Goal: Transaction & Acquisition: Purchase product/service

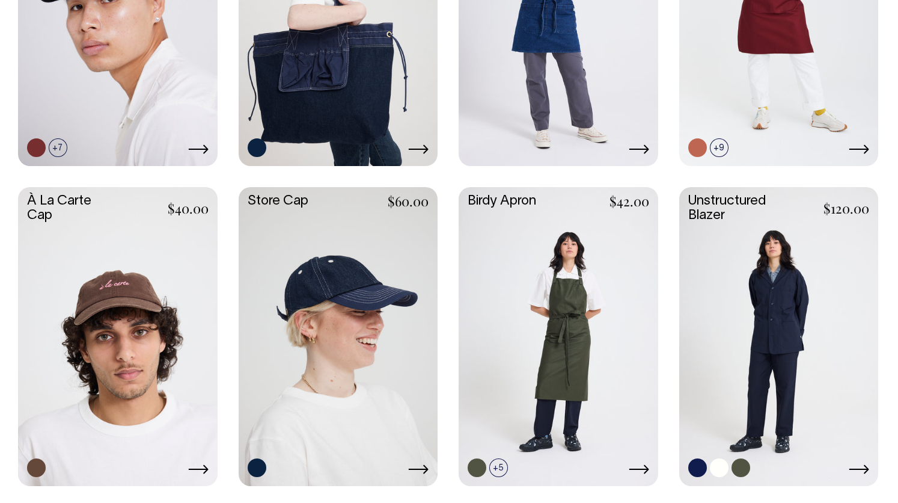
click at [812, 263] on link at bounding box center [779, 335] width 200 height 296
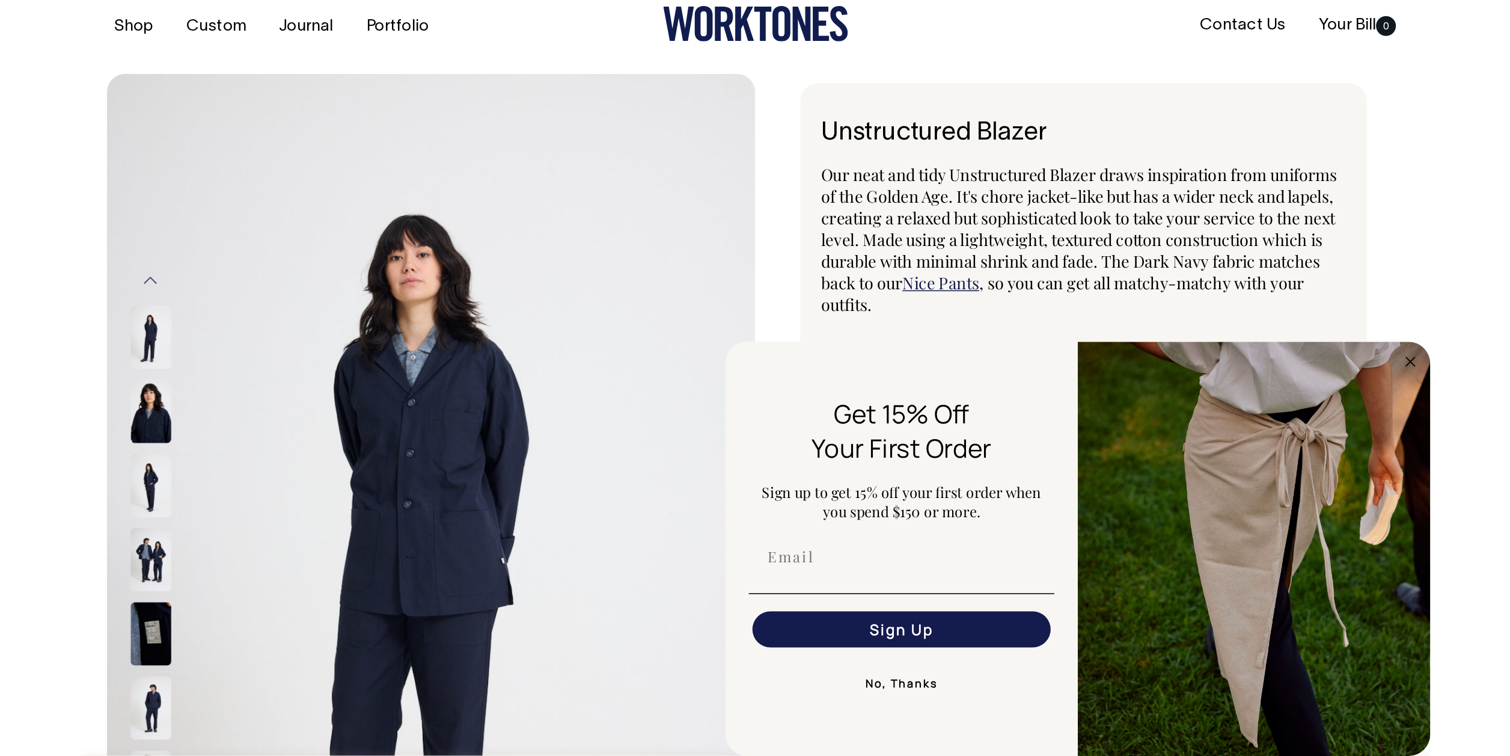
scroll to position [14, 0]
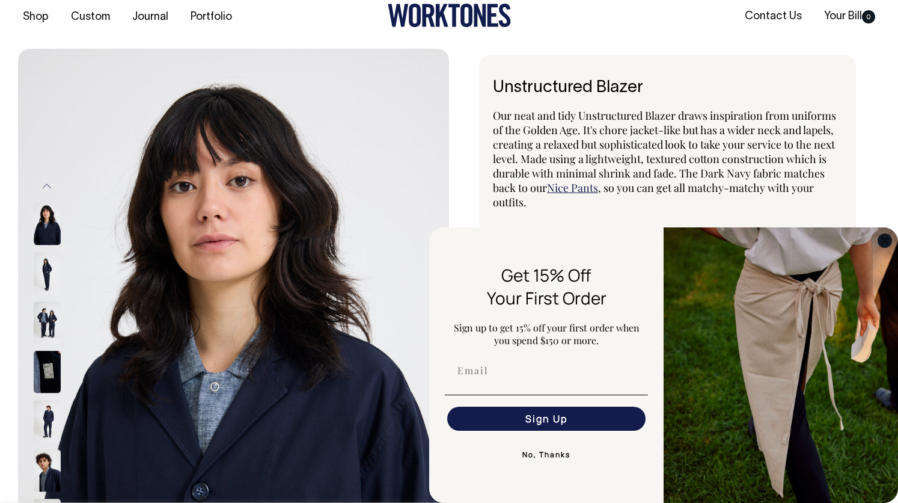
click at [888, 238] on circle "Close dialog" at bounding box center [885, 240] width 14 height 14
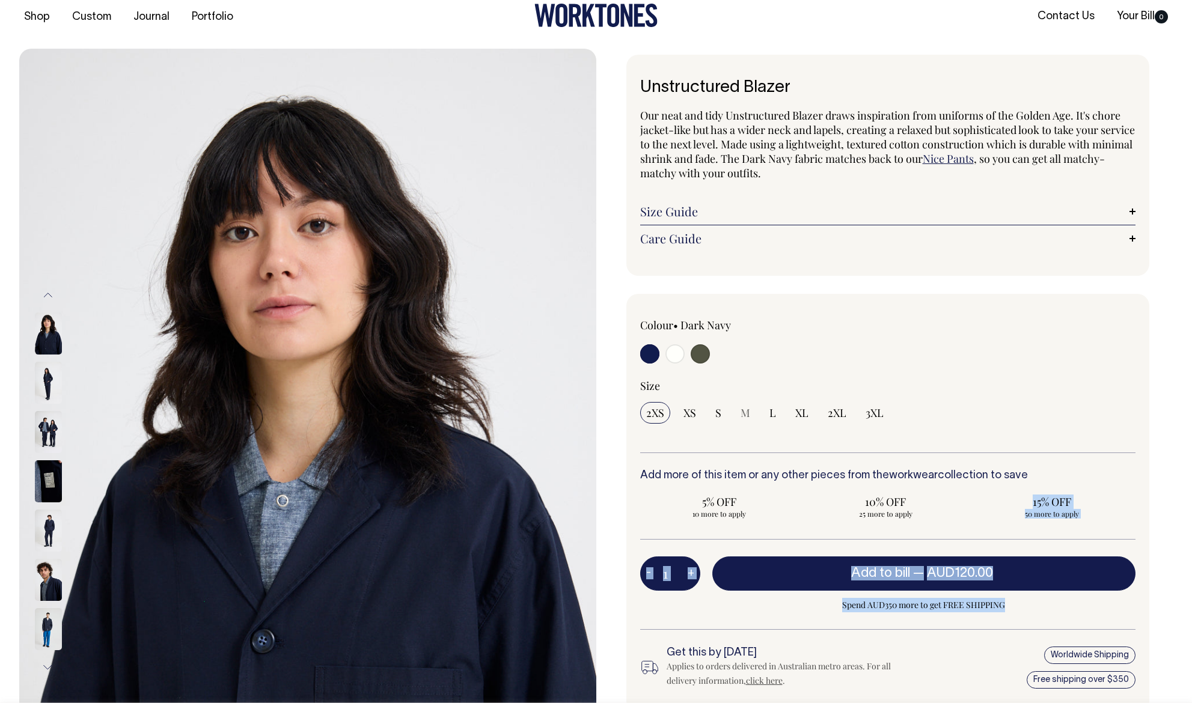
drag, startPoint x: 921, startPoint y: 516, endPoint x: 1033, endPoint y: 600, distance: 140.0
click at [898, 502] on div "Colour • Dark Navy" at bounding box center [888, 504] width 523 height 420
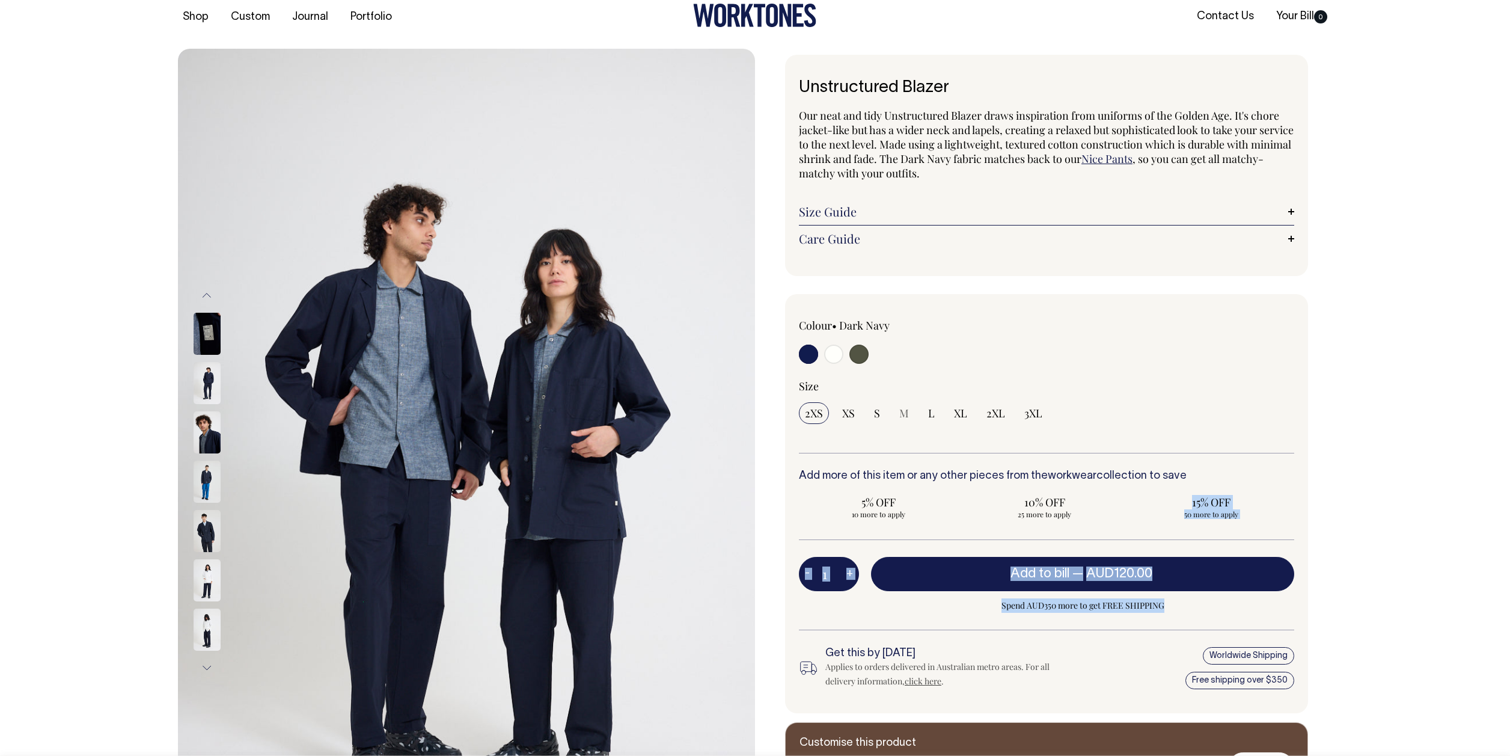
click at [213, 502] on img at bounding box center [207, 531] width 27 height 42
click at [207, 488] on img at bounding box center [207, 482] width 27 height 42
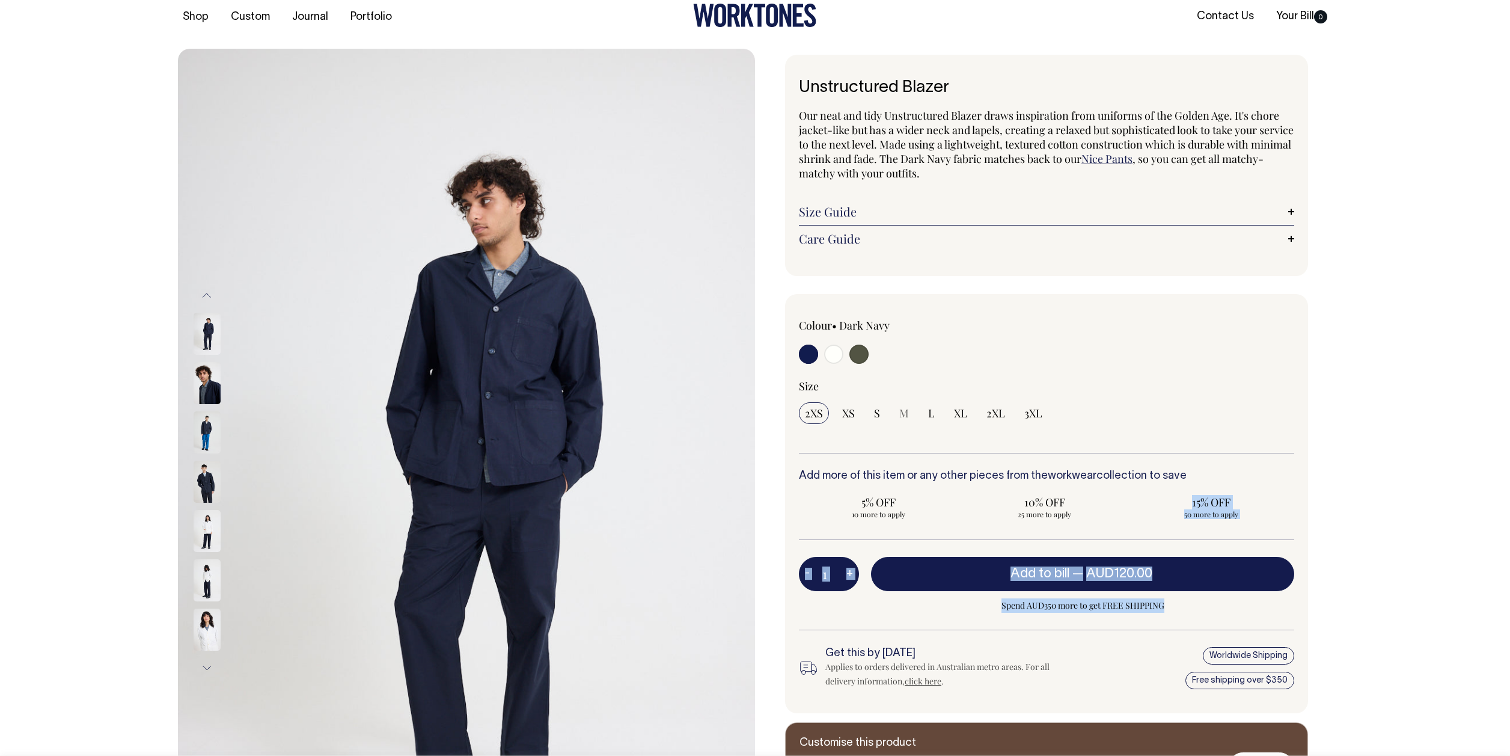
click at [208, 393] on img at bounding box center [207, 383] width 27 height 42
